Goal: Information Seeking & Learning: Learn about a topic

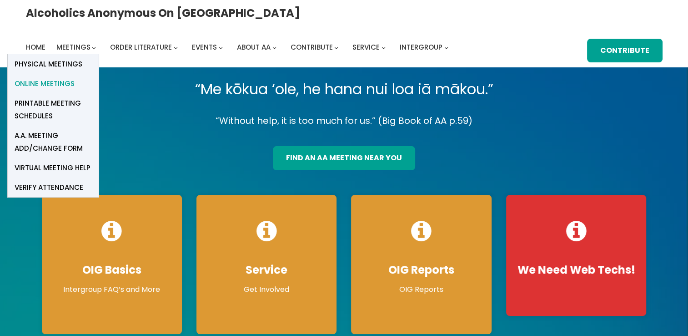
click at [75, 77] on span "Online Meetings" at bounding box center [45, 83] width 60 height 13
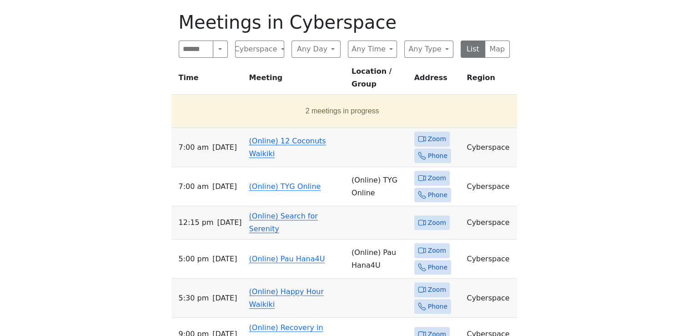
scroll to position [410, 0]
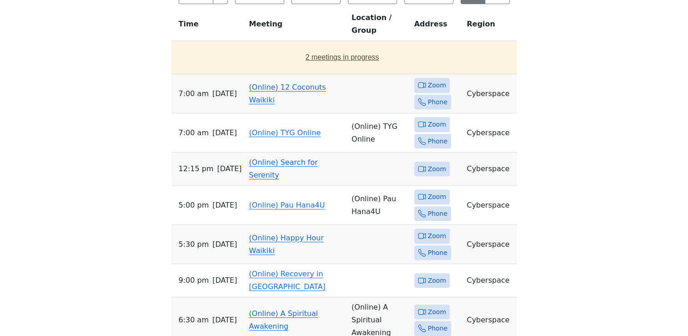
click at [336, 45] on button "2 meetings in progress" at bounding box center [342, 57] width 335 height 25
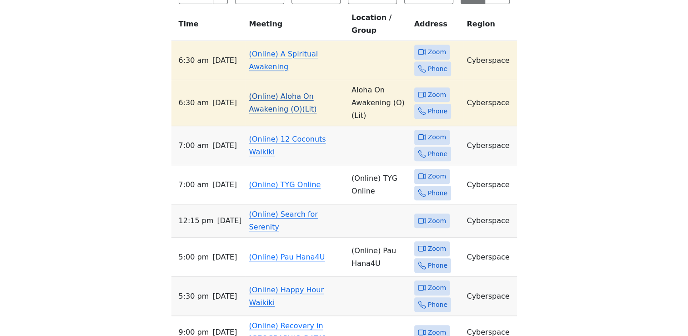
click at [430, 89] on span "Zoom" at bounding box center [437, 94] width 18 height 11
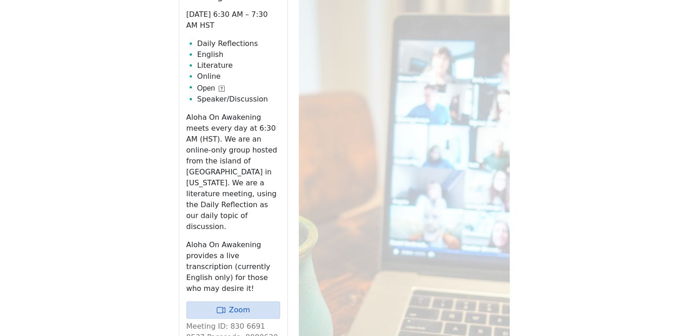
scroll to position [542, 0]
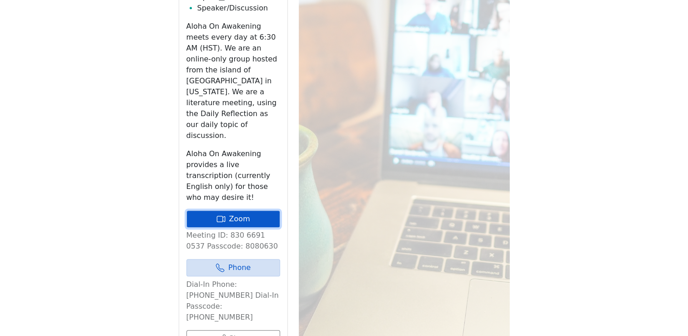
click at [251, 210] on link "Zoom" at bounding box center [234, 218] width 94 height 17
